Goal: Transaction & Acquisition: Purchase product/service

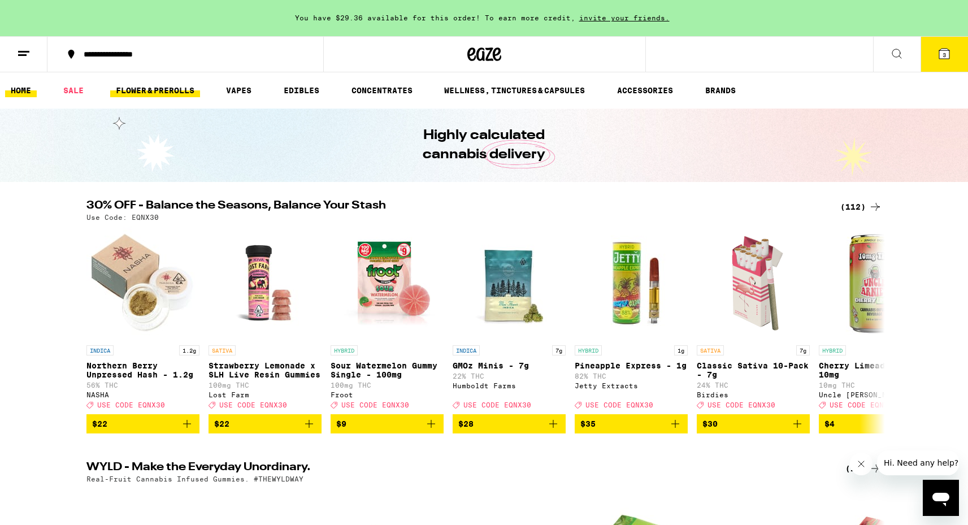
click at [158, 96] on link "FLOWER & PREROLLS" at bounding box center [155, 91] width 90 height 14
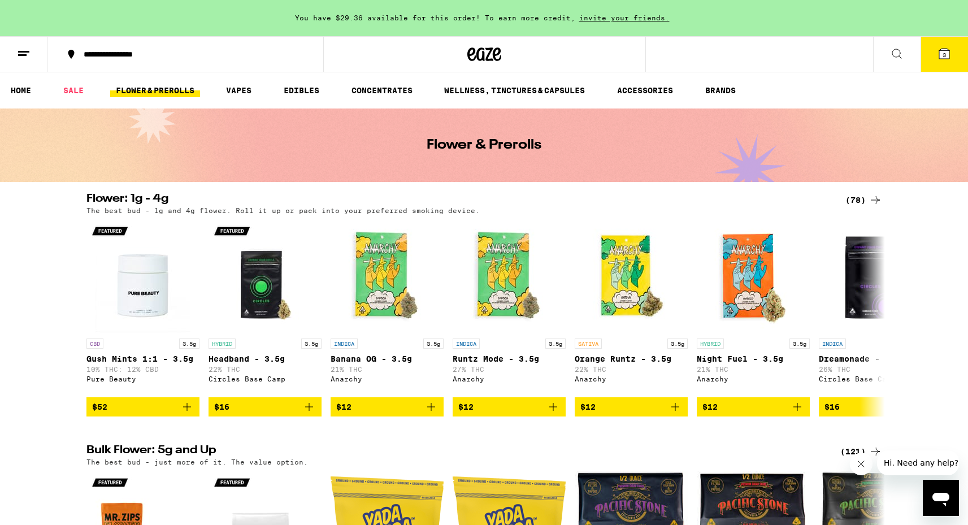
scroll to position [62, 0]
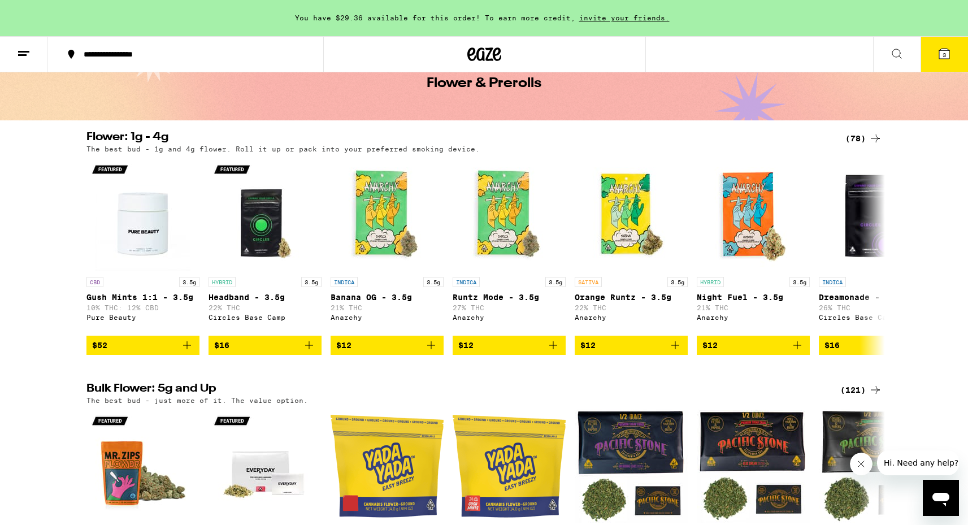
click at [862, 135] on div "(78)" at bounding box center [863, 139] width 37 height 14
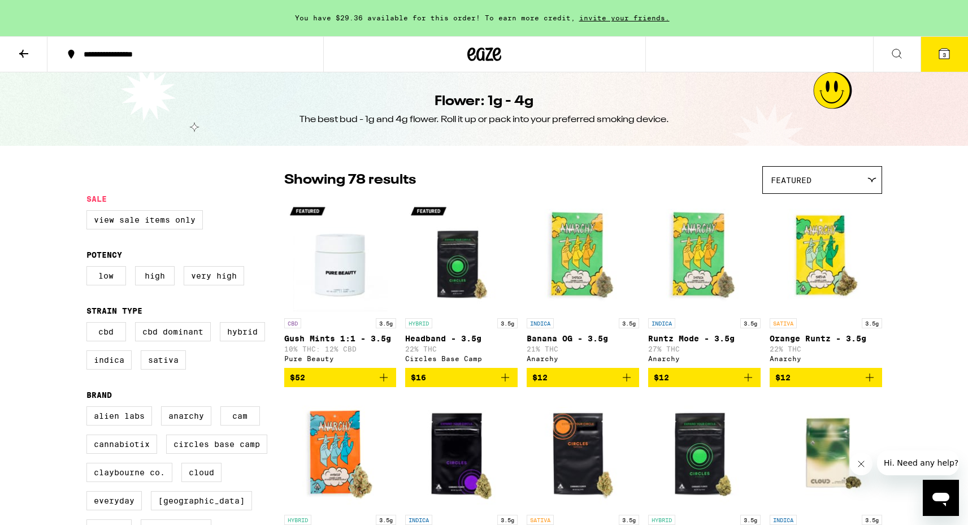
click at [487, 49] on icon at bounding box center [484, 54] width 17 height 14
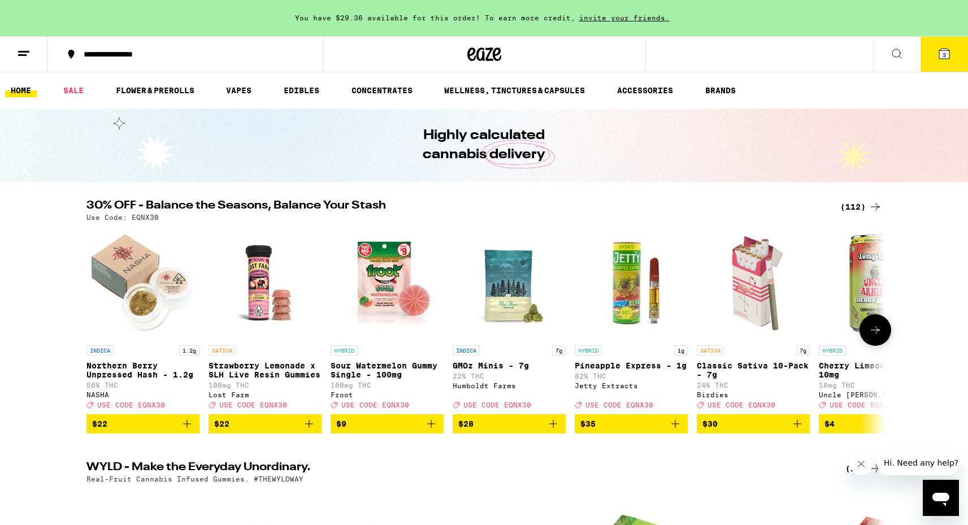
click at [261, 306] on img "Open page for Strawberry Lemonade x SLH Live Resin Gummies from Lost Farm" at bounding box center [264, 282] width 113 height 113
click at [534, 285] on img "Open page for GMOz Minis - 7g from Humboldt Farms" at bounding box center [508, 282] width 113 height 113
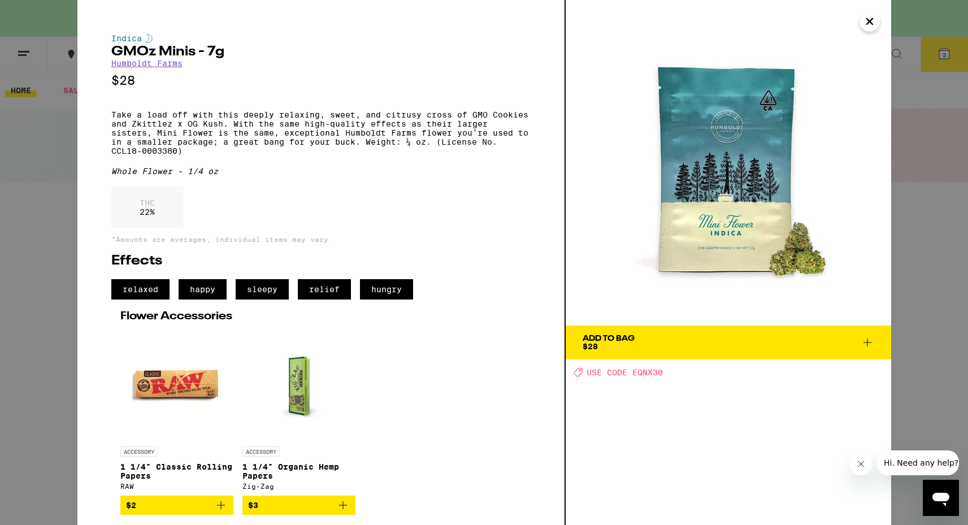
scroll to position [13, 0]
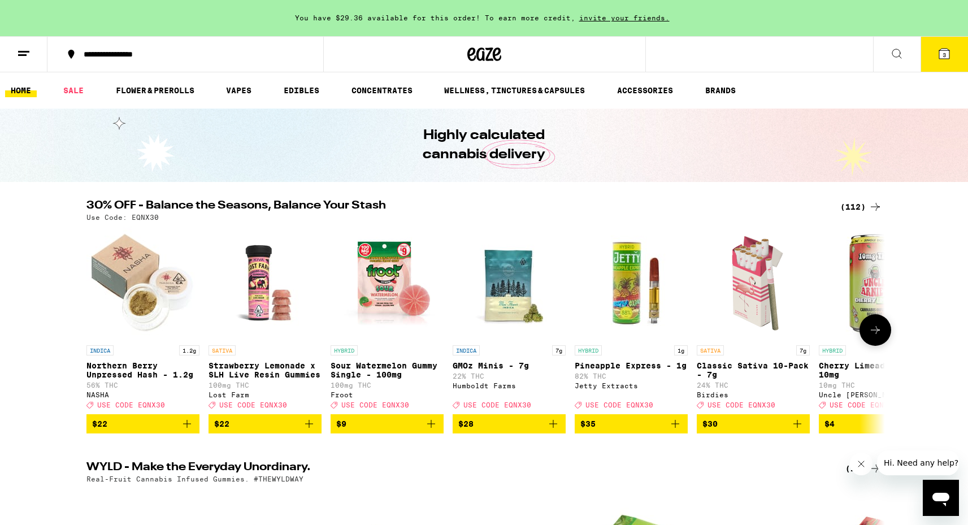
click at [522, 307] on img "Open page for GMOz Minis - 7g from Humboldt Farms" at bounding box center [508, 282] width 113 height 113
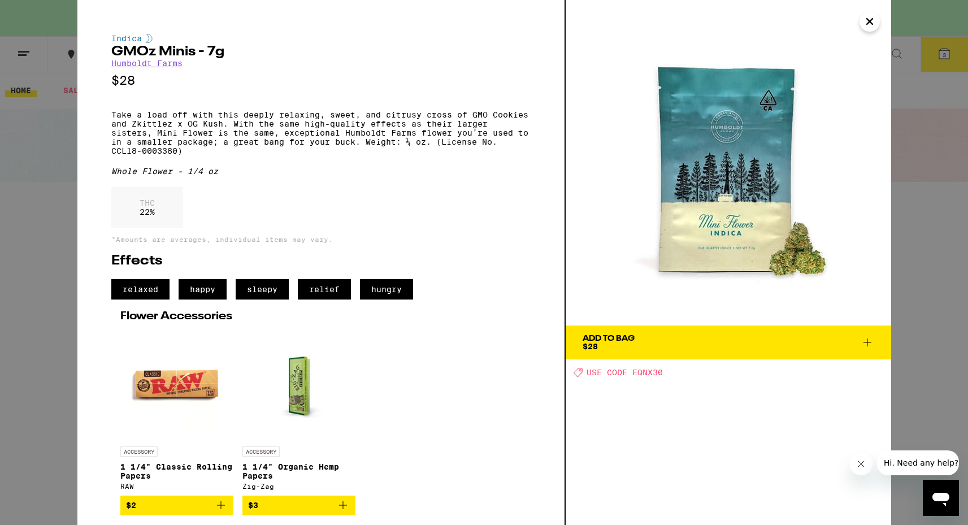
scroll to position [13, 0]
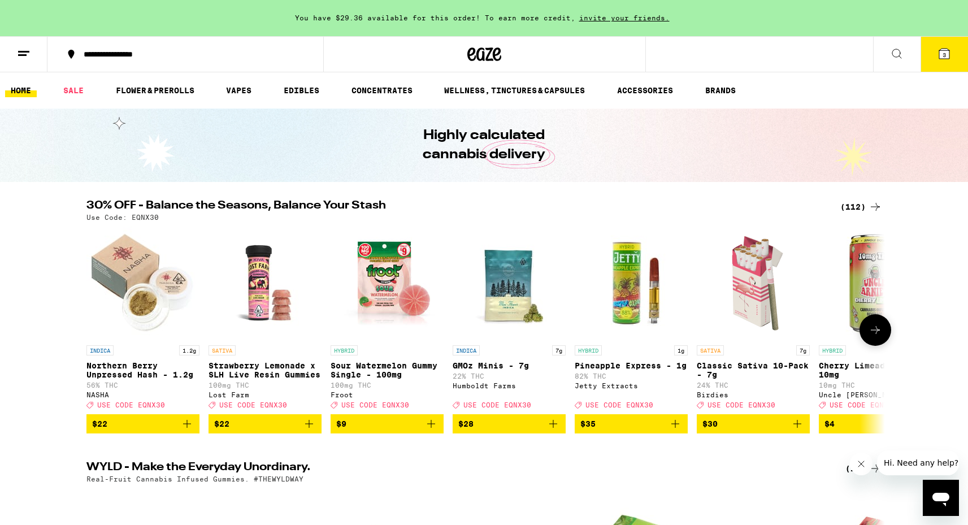
click at [736, 297] on img "Open page for Classic Sativa 10-Pack - 7g from Birdies" at bounding box center [752, 282] width 113 height 113
click at [861, 467] on icon "Close message from company" at bounding box center [860, 463] width 9 height 9
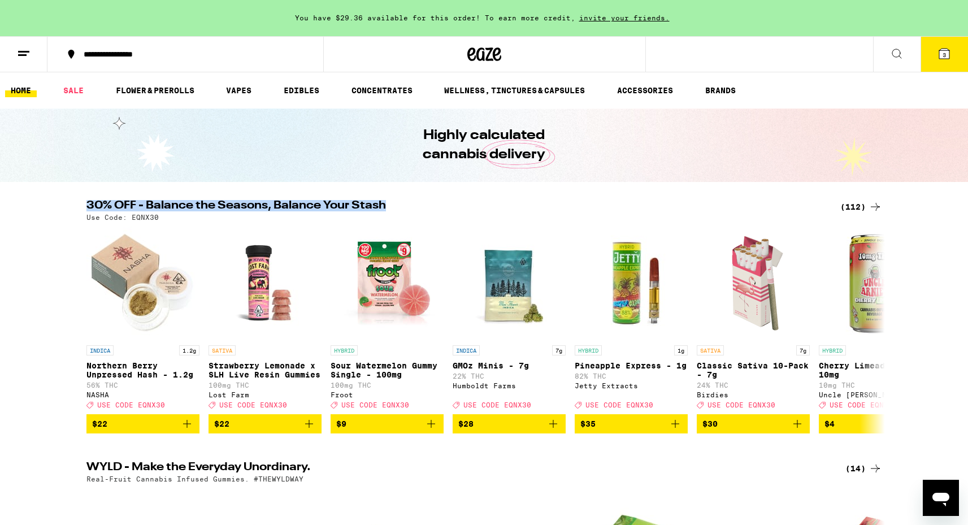
drag, startPoint x: 405, startPoint y: 198, endPoint x: 398, endPoint y: 206, distance: 10.8
click at [398, 207] on h2 "30% OFF - Balance the Seasons, Balance Your Stash" at bounding box center [456, 207] width 740 height 14
drag, startPoint x: 398, startPoint y: 207, endPoint x: 104, endPoint y: 198, distance: 293.8
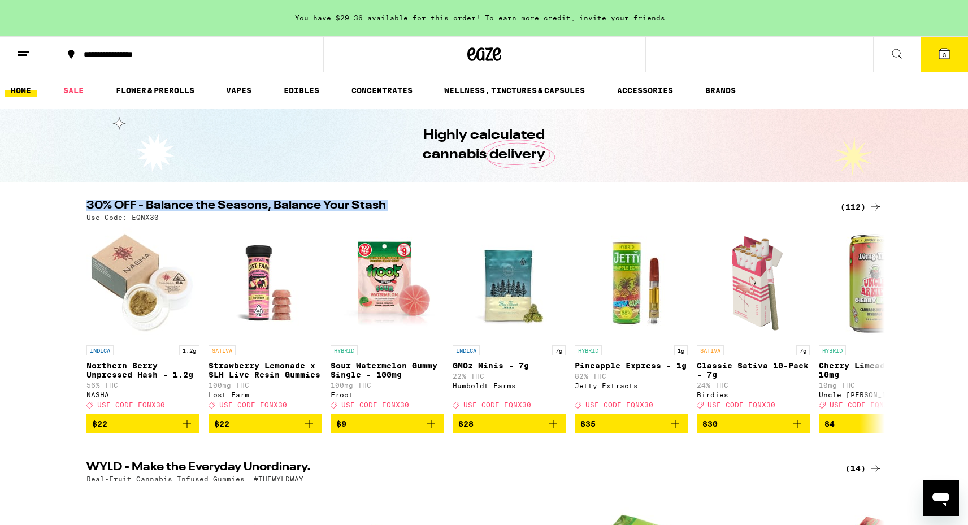
click at [64, 208] on div "30% OFF - Balance the Seasons, Balance Your Stash (112) Use Code: EQNX30 INDICA…" at bounding box center [484, 316] width 968 height 233
drag, startPoint x: 64, startPoint y: 208, endPoint x: 386, endPoint y: 203, distance: 322.0
click at [387, 202] on div "30% OFF - Balance the Seasons, Balance Your Stash (112) Use Code: EQNX30 INDICA…" at bounding box center [484, 316] width 968 height 233
click at [386, 203] on h2 "30% OFF - Balance the Seasons, Balance Your Stash" at bounding box center [456, 207] width 740 height 14
drag, startPoint x: 401, startPoint y: 203, endPoint x: 134, endPoint y: 188, distance: 267.0
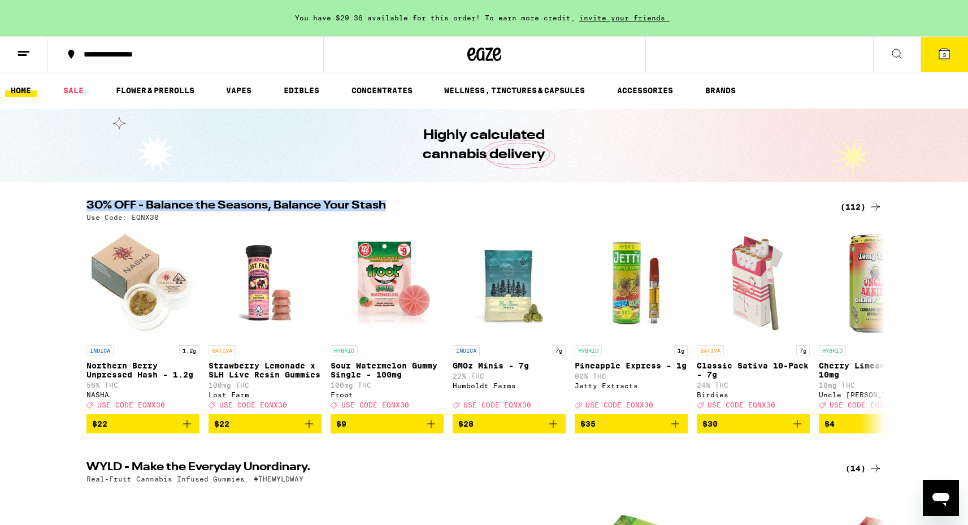
click at [58, 210] on div "30% OFF - Balance the Seasons, Balance Your Stash (112) Use Code: EQNX30 INDICA…" at bounding box center [484, 316] width 968 height 233
drag, startPoint x: 58, startPoint y: 210, endPoint x: 404, endPoint y: 202, distance: 346.3
click at [406, 202] on div "30% OFF - Balance the Seasons, Balance Your Stash (112) Use Code: EQNX30 INDICA…" at bounding box center [484, 316] width 968 height 233
click at [404, 202] on h2 "30% OFF - Balance the Seasons, Balance Your Stash" at bounding box center [456, 207] width 740 height 14
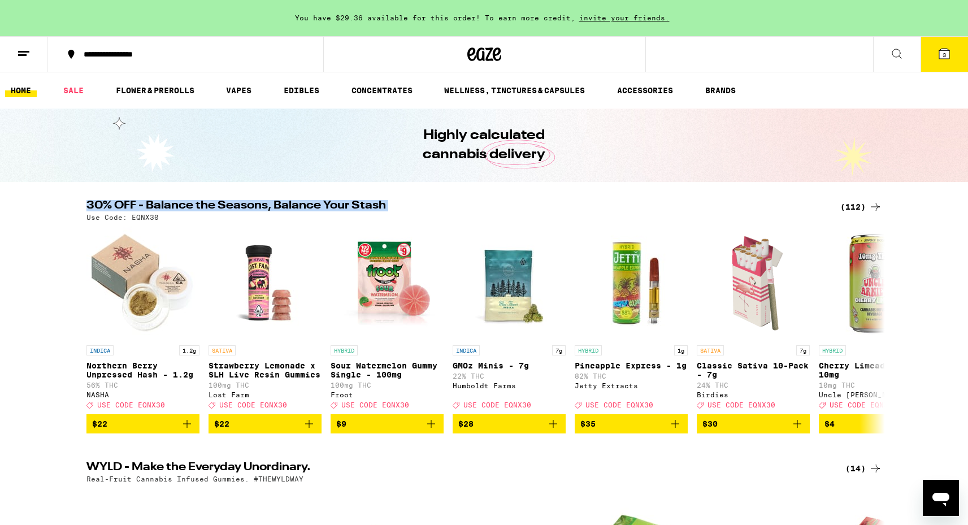
drag, startPoint x: 404, startPoint y: 202, endPoint x: 36, endPoint y: 201, distance: 368.3
click at [36, 201] on div "30% OFF - Balance the Seasons, Balance Your Stash (112) Use Code: EQNX30 INDICA…" at bounding box center [484, 316] width 968 height 233
click at [42, 201] on div "30% OFF - Balance the Seasons, Balance Your Stash (112) Use Code: EQNX30 INDICA…" at bounding box center [484, 316] width 968 height 233
drag, startPoint x: 75, startPoint y: 198, endPoint x: 378, endPoint y: 199, distance: 302.7
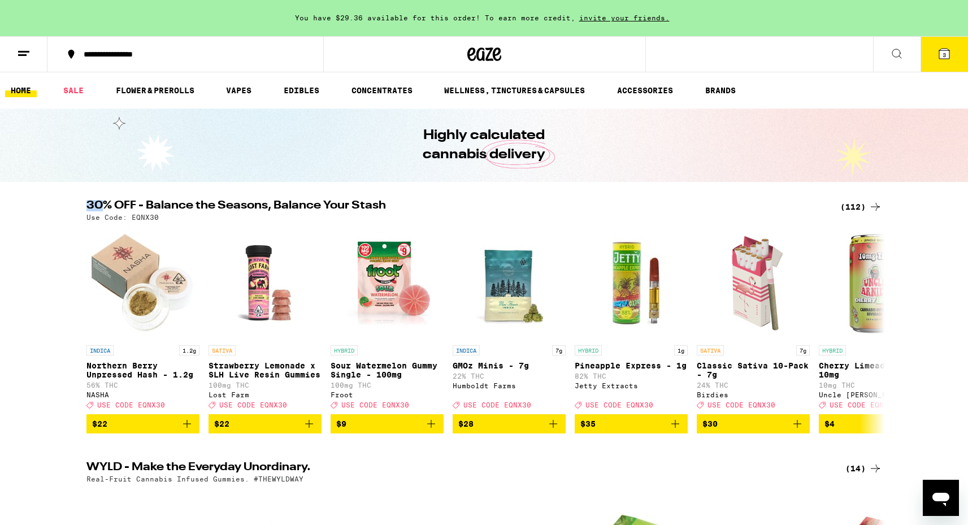
click at [374, 203] on h2 "30% OFF - Balance the Seasons, Balance Your Stash" at bounding box center [456, 207] width 740 height 14
click at [387, 203] on h2 "30% OFF - Balance the Seasons, Balance Your Stash" at bounding box center [456, 207] width 740 height 14
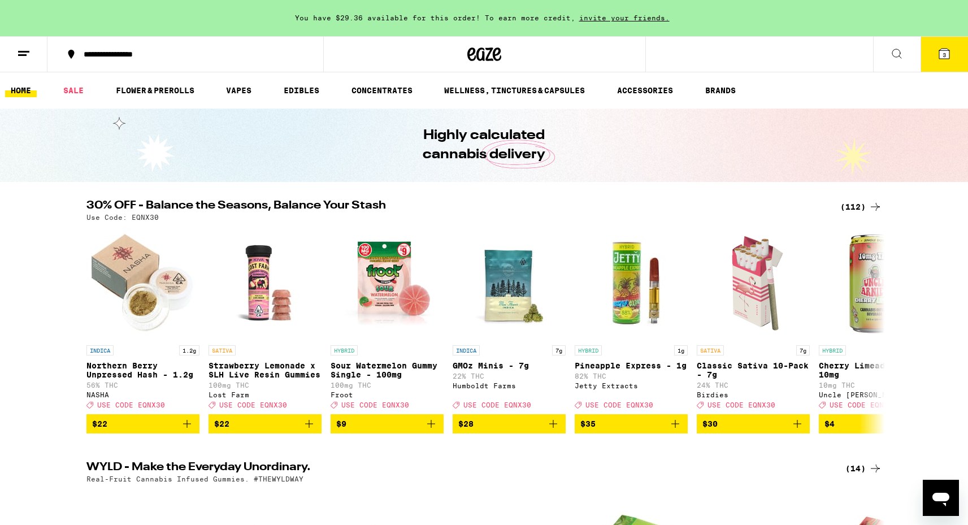
click at [346, 202] on h2 "30% OFF - Balance the Seasons, Balance Your Stash" at bounding box center [456, 207] width 740 height 14
click at [290, 200] on h2 "30% OFF - Balance the Seasons, Balance Your Stash" at bounding box center [456, 207] width 740 height 14
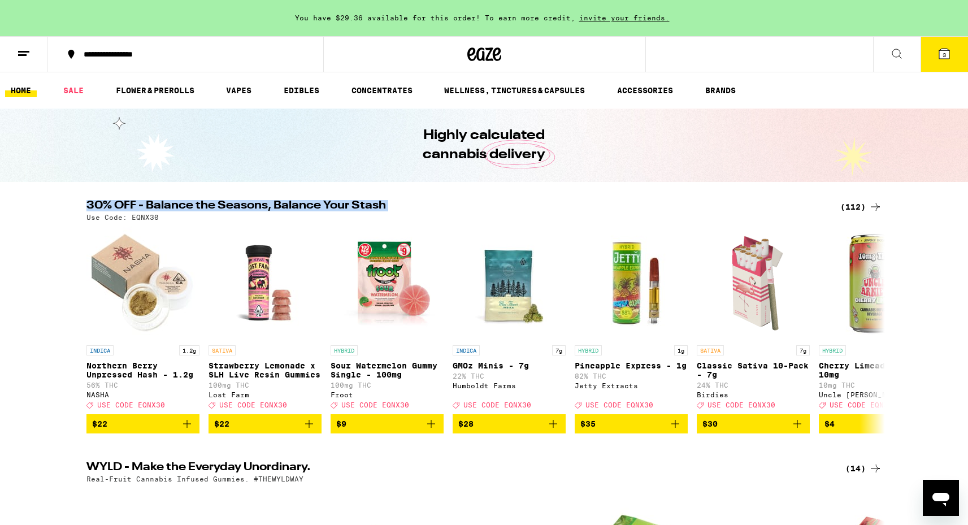
click at [278, 209] on h2 "30% OFF - Balance the Seasons, Balance Your Stash" at bounding box center [456, 207] width 740 height 14
click at [204, 207] on h2 "30% OFF - Balance the Seasons, Balance Your Stash" at bounding box center [456, 207] width 740 height 14
click at [207, 207] on h2 "30% OFF - Balance the Seasons, Balance Your Stash" at bounding box center [456, 207] width 740 height 14
click at [260, 207] on h2 "30% OFF - Balance the Seasons, Balance Your Stash" at bounding box center [456, 207] width 740 height 14
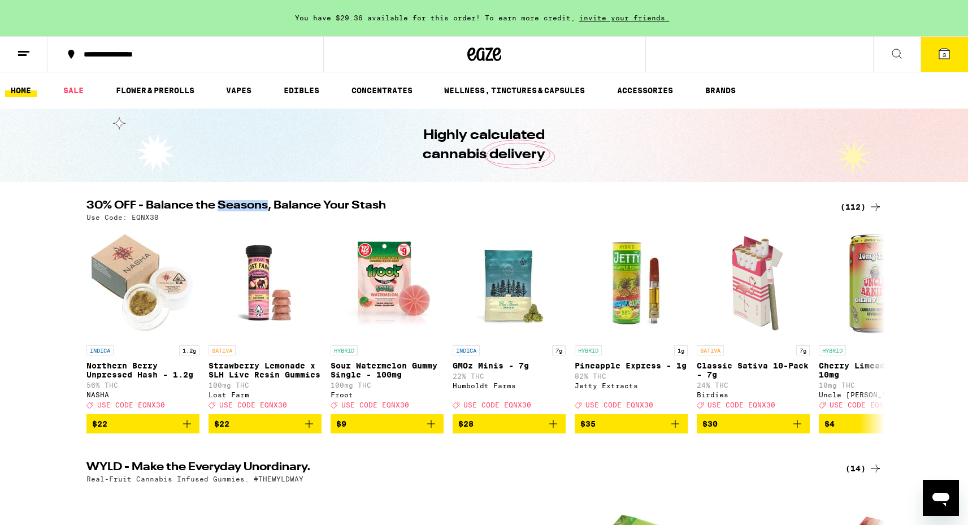
click at [260, 207] on h2 "30% OFF - Balance the Seasons, Balance Your Stash" at bounding box center [456, 207] width 740 height 14
